Goal: Transaction & Acquisition: Download file/media

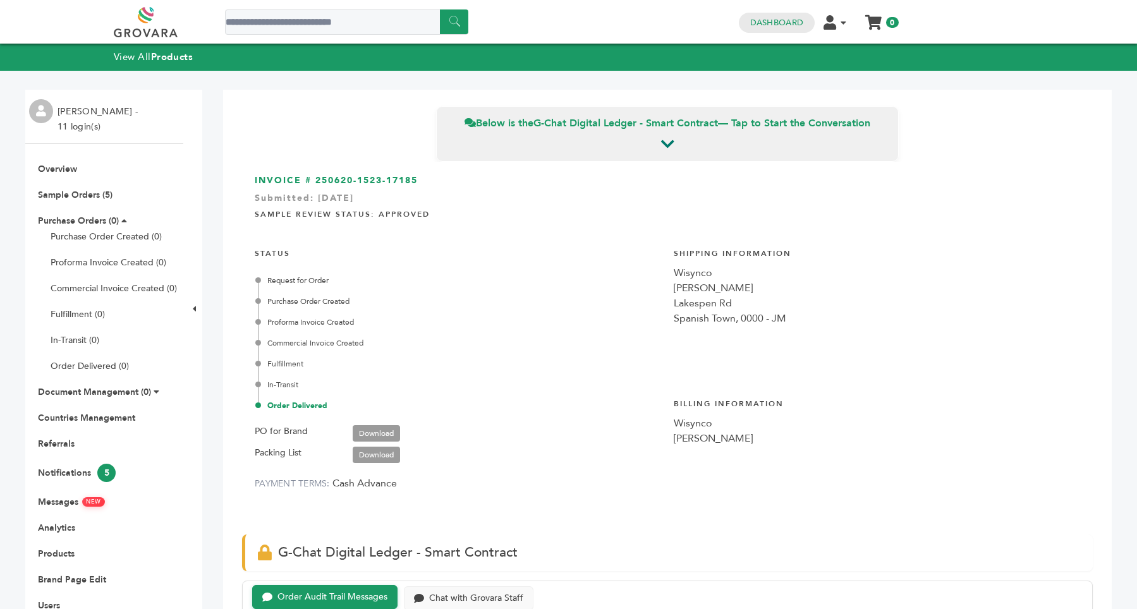
scroll to position [254, 0]
click at [65, 174] on link "Overview" at bounding box center [57, 169] width 39 height 12
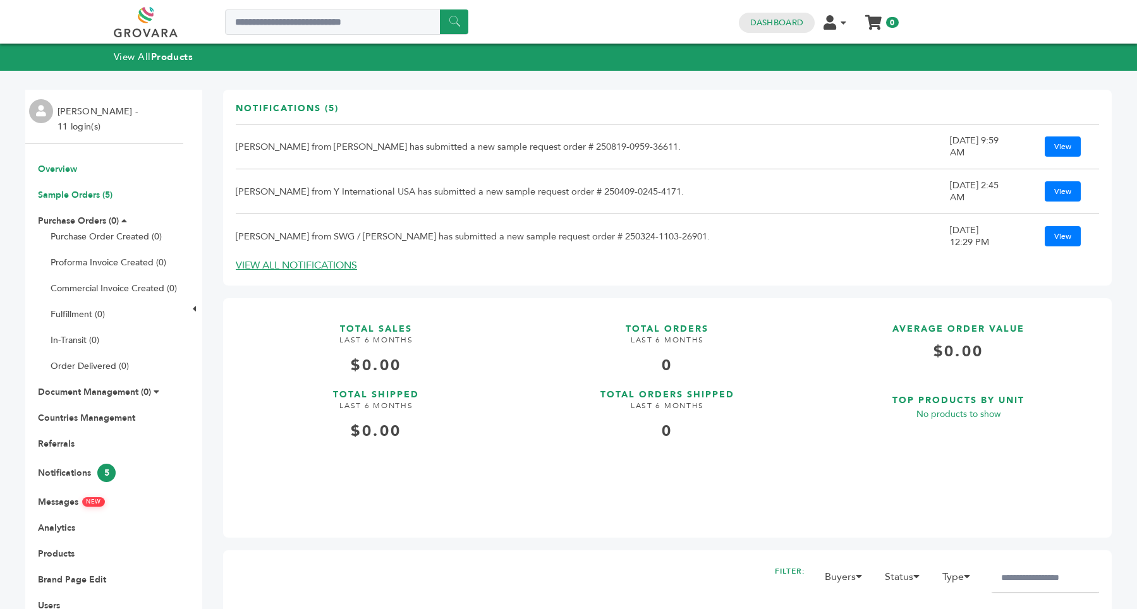
click at [68, 191] on link "Sample Orders (5)" at bounding box center [75, 195] width 75 height 12
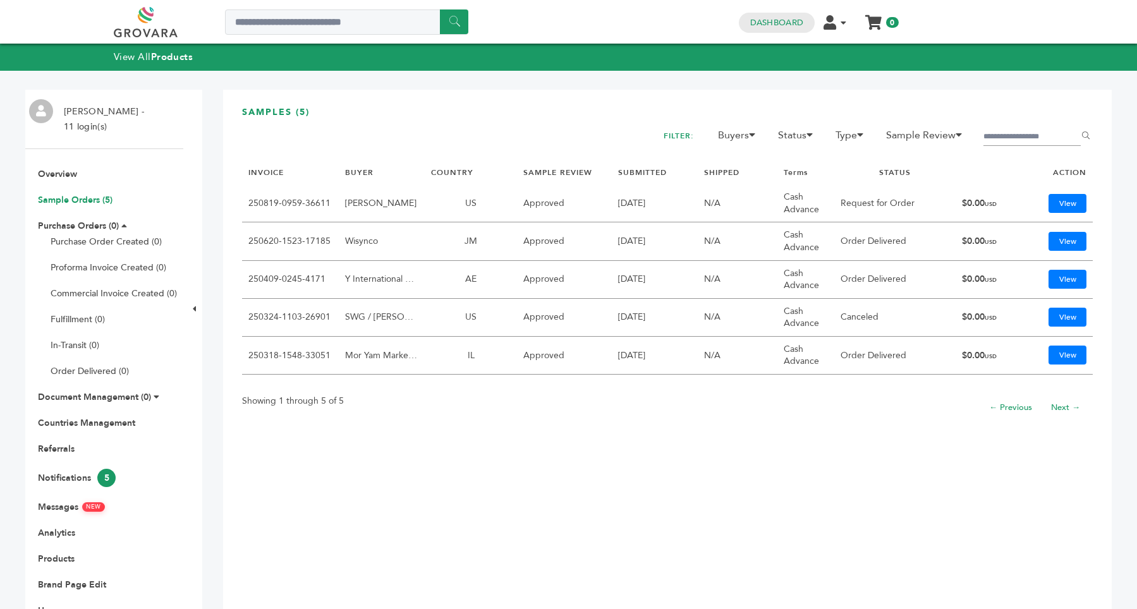
click at [53, 199] on link "Sample Orders (5)" at bounding box center [75, 200] width 75 height 12
click at [1067, 204] on link "View" at bounding box center [1068, 203] width 38 height 19
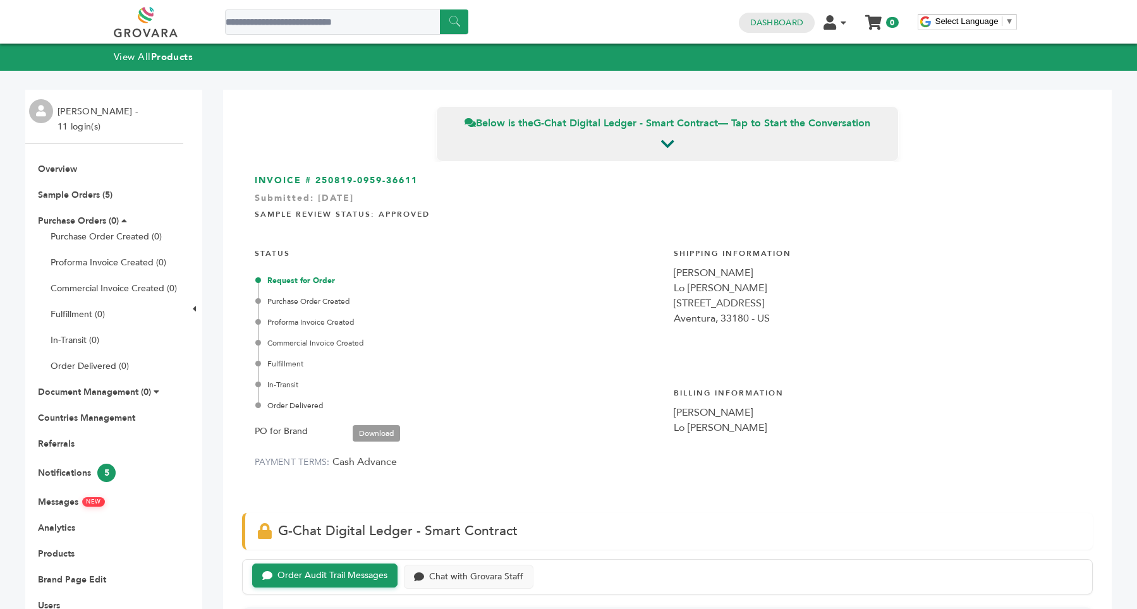
click at [795, 293] on div "Lo [PERSON_NAME]" at bounding box center [877, 288] width 407 height 15
drag, startPoint x: 797, startPoint y: 300, endPoint x: 666, endPoint y: 288, distance: 131.4
click at [666, 288] on div "INVOICE # 250819-0959-36611 Submitted: [DATE] Sample Review Status: Approved ST…" at bounding box center [667, 331] width 851 height 339
drag, startPoint x: 793, startPoint y: 312, endPoint x: 665, endPoint y: 303, distance: 128.6
click at [665, 303] on div "INVOICE # 250819-0959-36611 Submitted: [DATE] Sample Review Status: Approved ST…" at bounding box center [667, 331] width 851 height 339
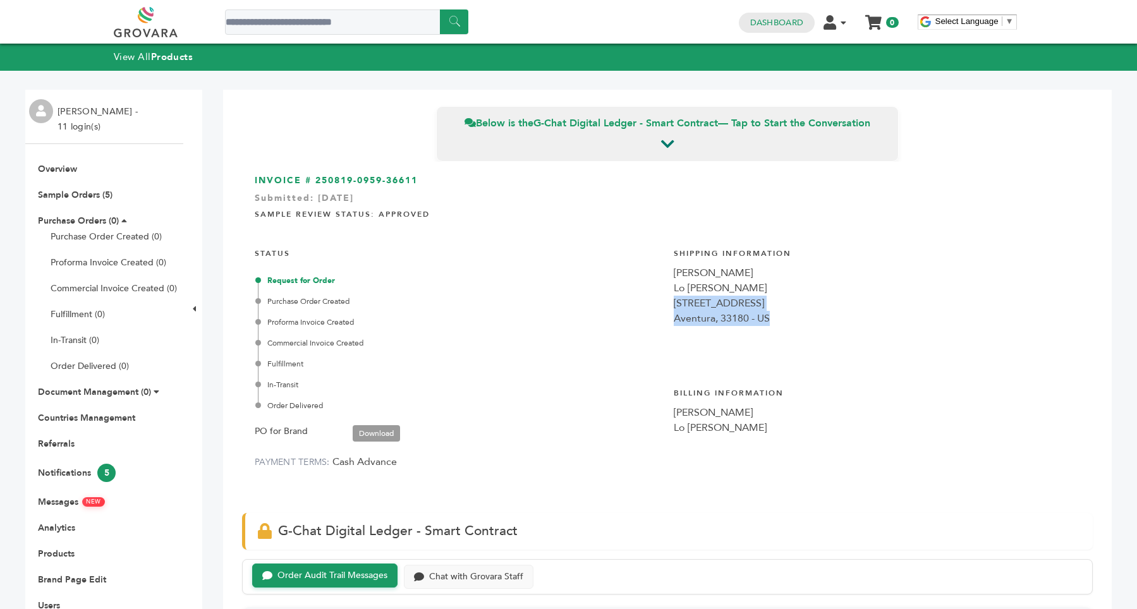
copy div "[STREET_ADDRESS]"
click at [1006, 226] on div "INVOICE # 250819-0959-36611 Submitted: [DATE] Sample Review Status: Approved ST…" at bounding box center [667, 331] width 851 height 339
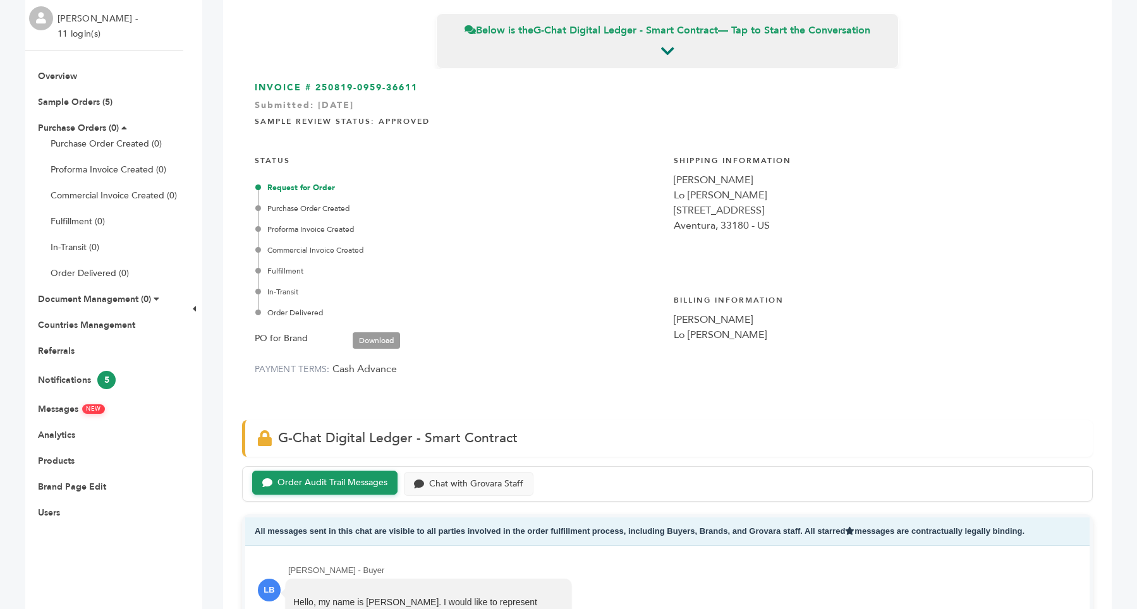
click at [645, 405] on div "INVOICE # 250819-0959-36611 Submitted: [DATE] Sample Review Status: Approved ST…" at bounding box center [667, 238] width 851 height 339
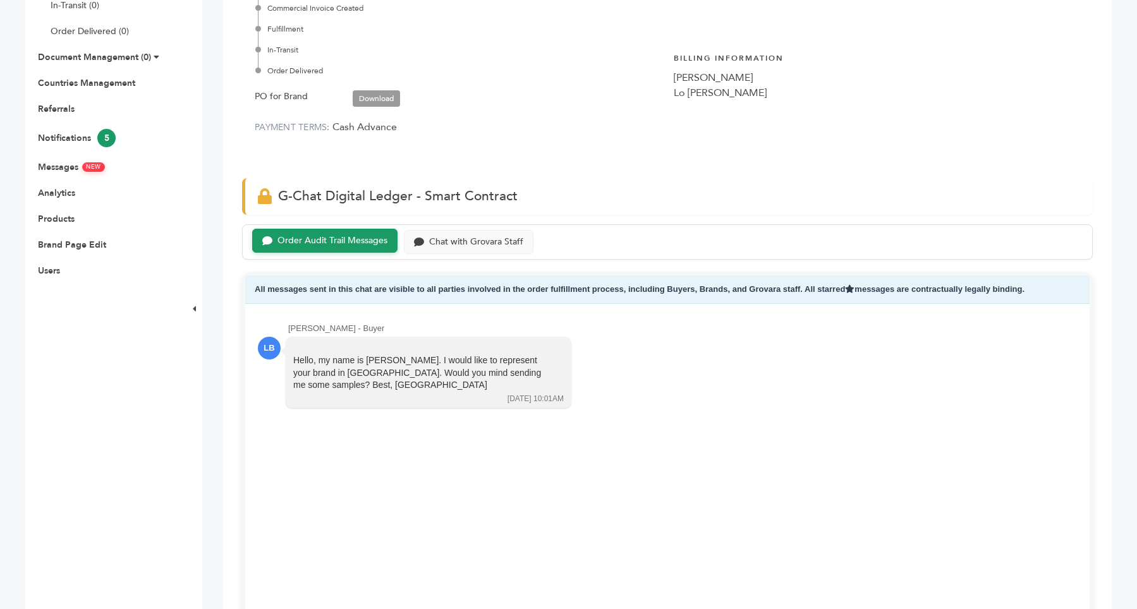
scroll to position [247, 0]
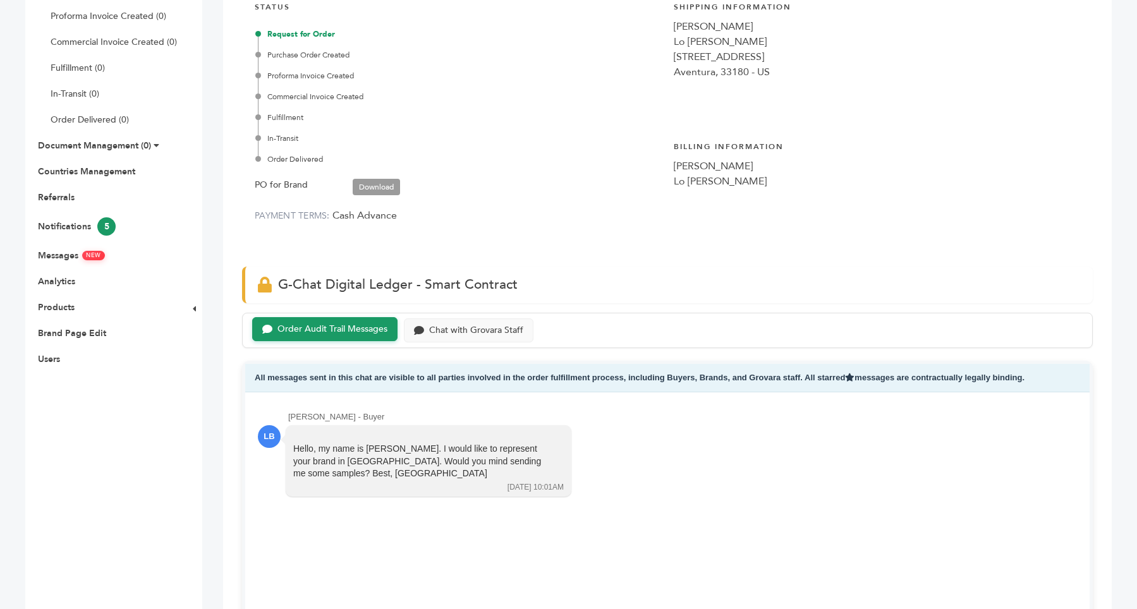
click at [386, 182] on link "Download" at bounding box center [376, 187] width 47 height 16
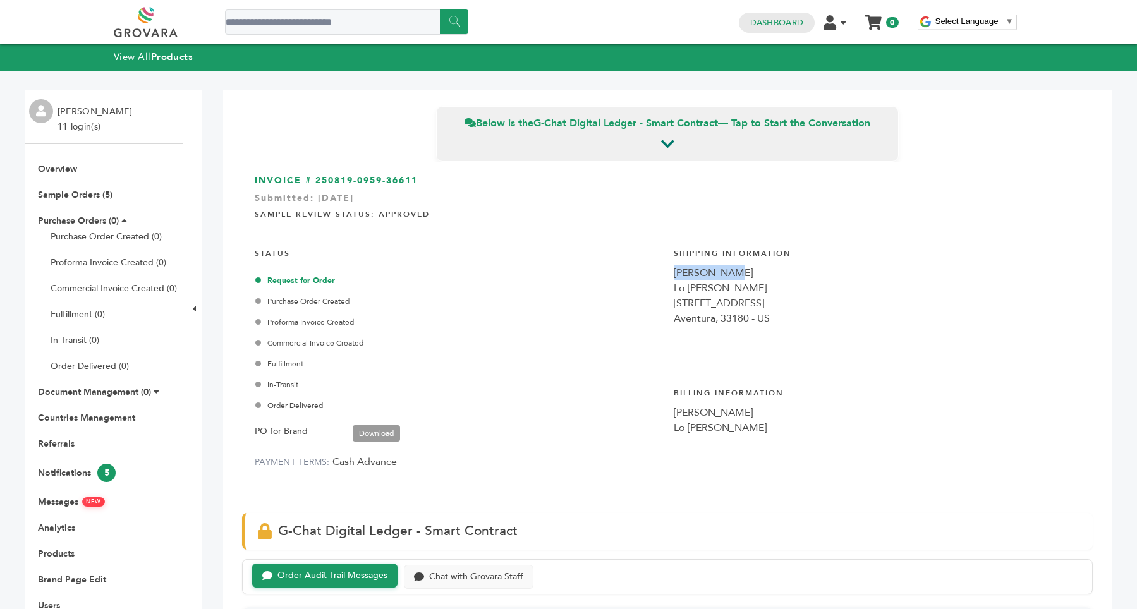
drag, startPoint x: 727, startPoint y: 271, endPoint x: 669, endPoint y: 268, distance: 58.2
click at [674, 268] on div "[PERSON_NAME]" at bounding box center [877, 273] width 407 height 15
copy div "[PERSON_NAME]"
drag, startPoint x: 766, startPoint y: 289, endPoint x: 665, endPoint y: 286, distance: 101.2
click at [665, 286] on div "INVOICE # 250819-0959-36611 Submitted: [DATE] Sample Review Status: Approved ST…" at bounding box center [667, 331] width 851 height 339
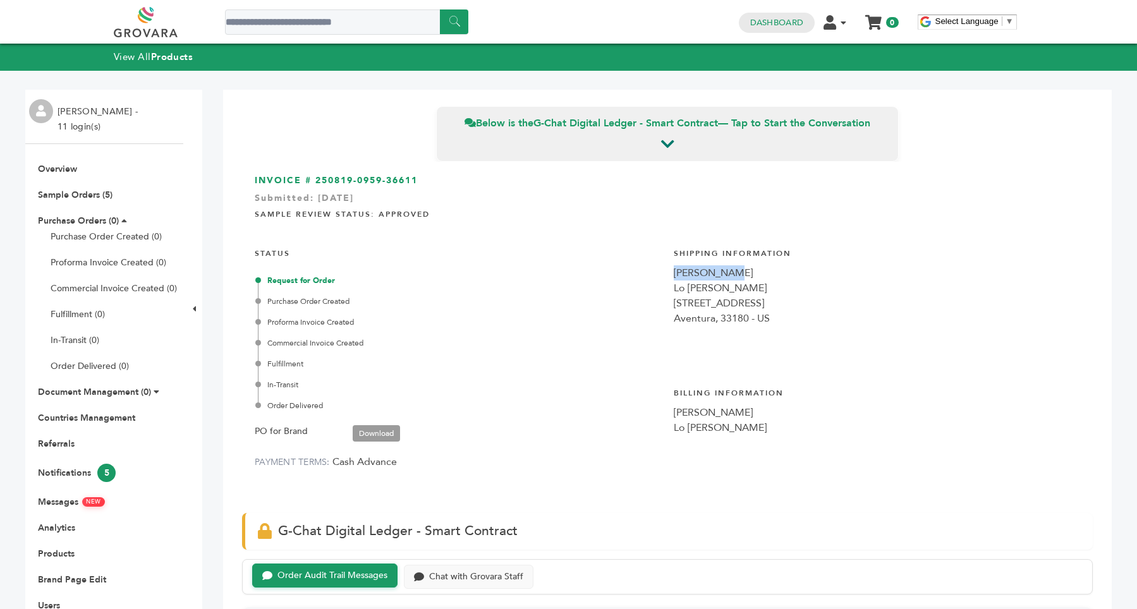
copy div "Lo [PERSON_NAME]"
drag, startPoint x: 725, startPoint y: 300, endPoint x: 667, endPoint y: 297, distance: 58.2
click at [667, 297] on div "INVOICE # 250819-0959-36611 Submitted: [DATE] Sample Review Status: Approved ST…" at bounding box center [667, 331] width 851 height 339
copy div "[STREET_ADDRESS]"
drag, startPoint x: 743, startPoint y: 316, endPoint x: 672, endPoint y: 311, distance: 71.6
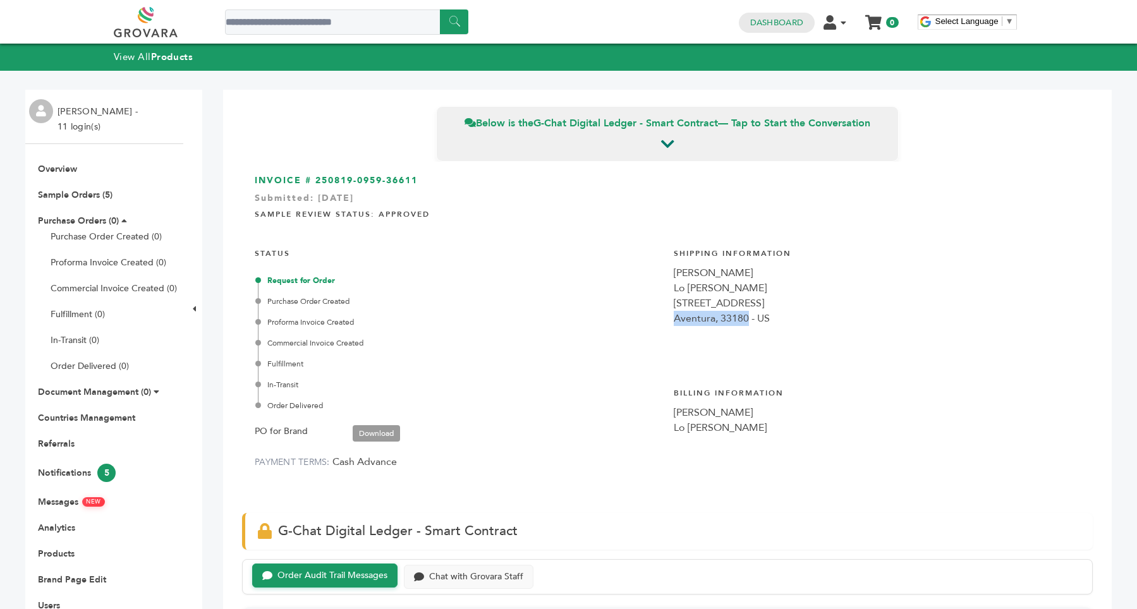
click at [674, 311] on div "Aventura, 33180 - US" at bounding box center [877, 318] width 407 height 15
copy div "Aventura, 33180"
